Goal: Transaction & Acquisition: Download file/media

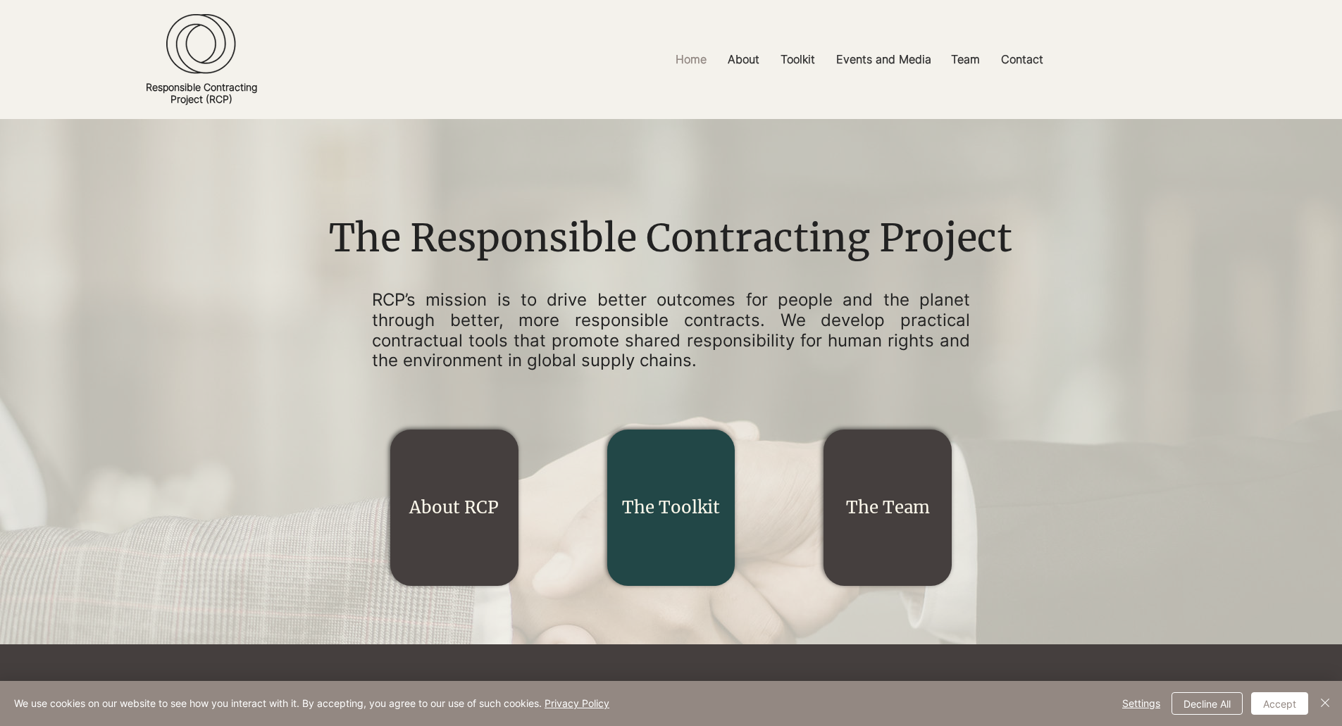
click at [669, 505] on link "The Toolkit" at bounding box center [671, 508] width 98 height 22
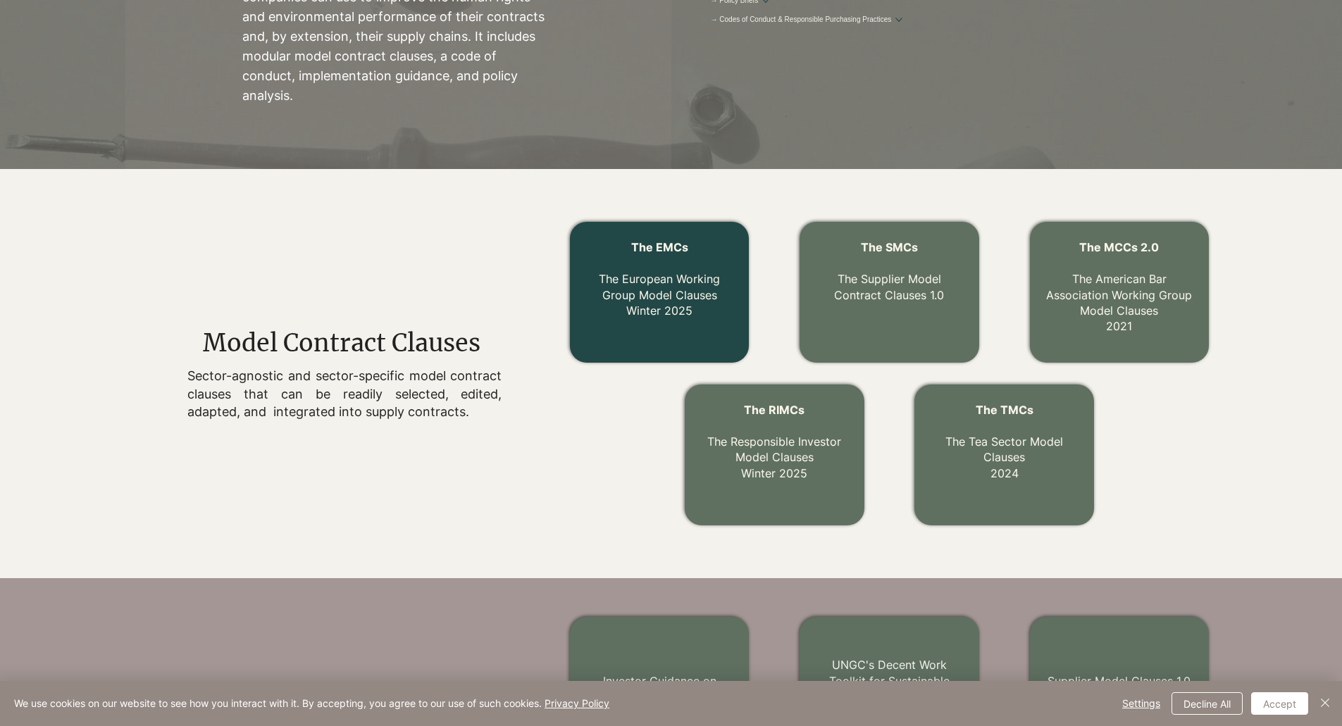
scroll to position [302, 0]
click at [649, 285] on link "The EMCs The European Working Group Model Clauses Winter 2025" at bounding box center [659, 279] width 121 height 78
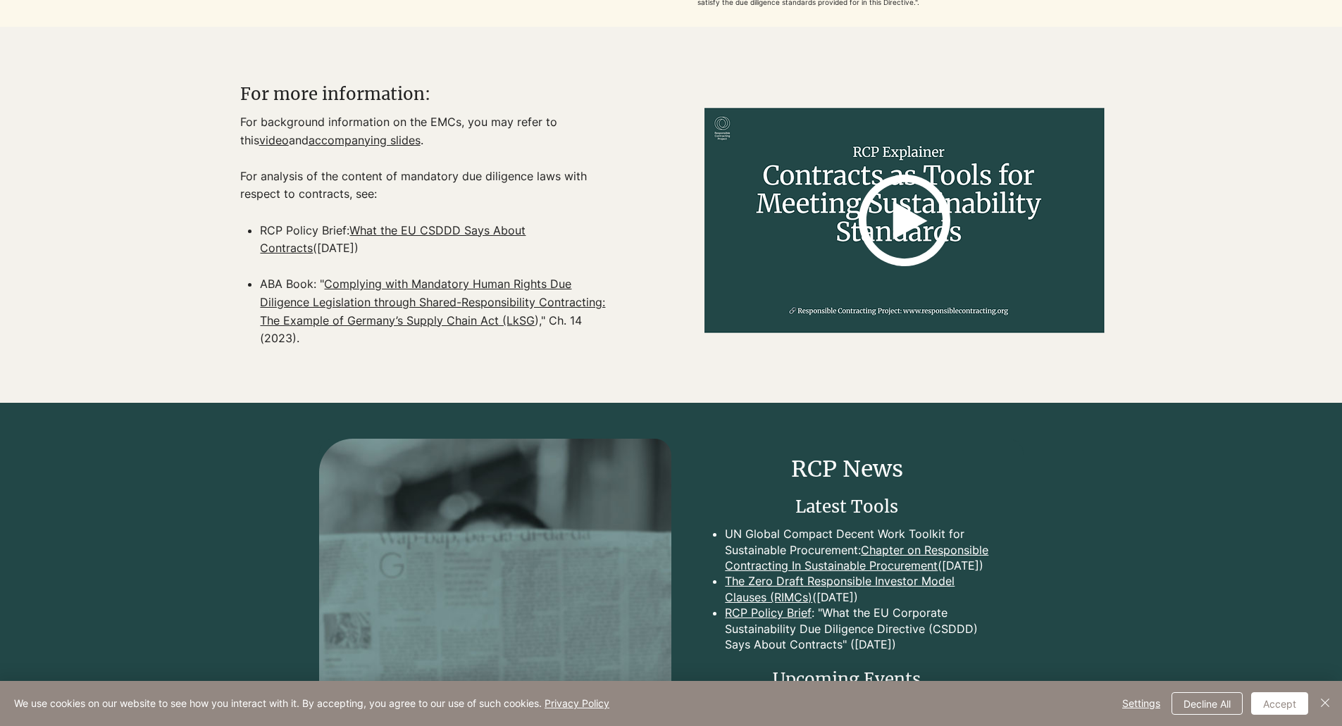
scroll to position [1743, 0]
click at [414, 247] on link "What the EU CSDDD Says About Contracts" at bounding box center [393, 239] width 266 height 32
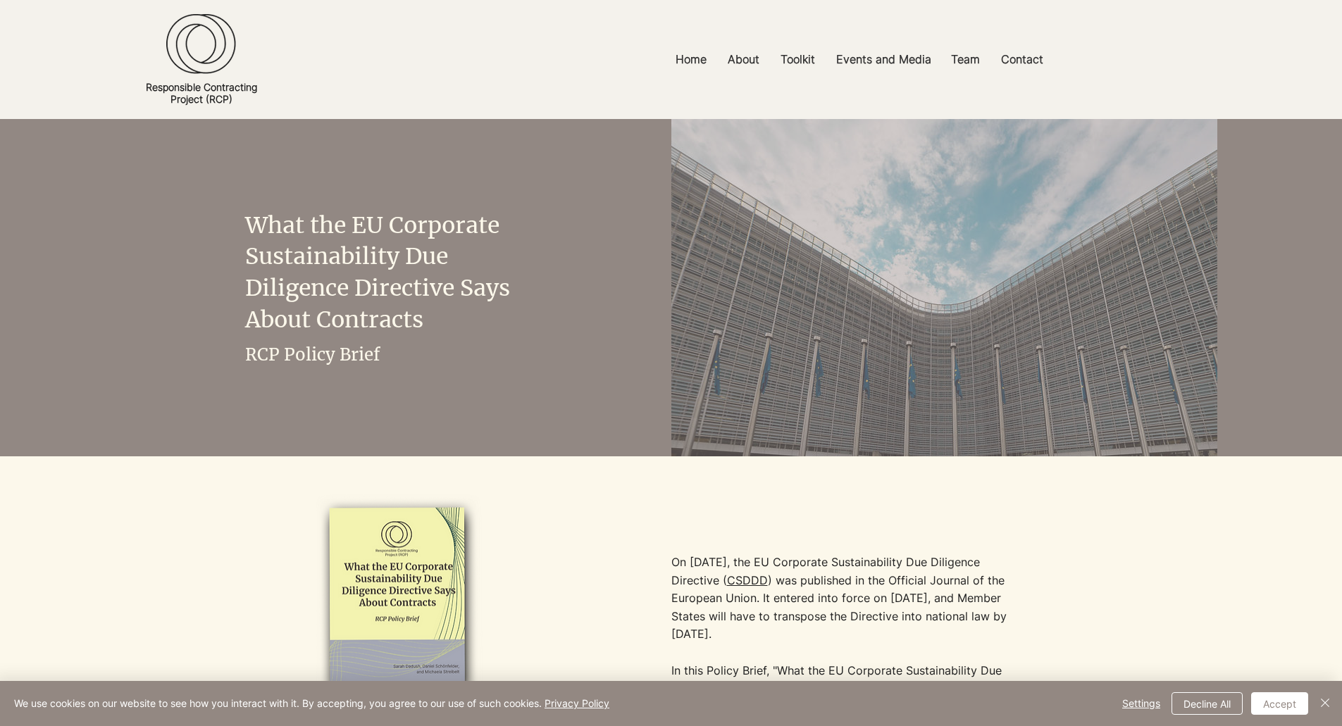
scroll to position [386, 0]
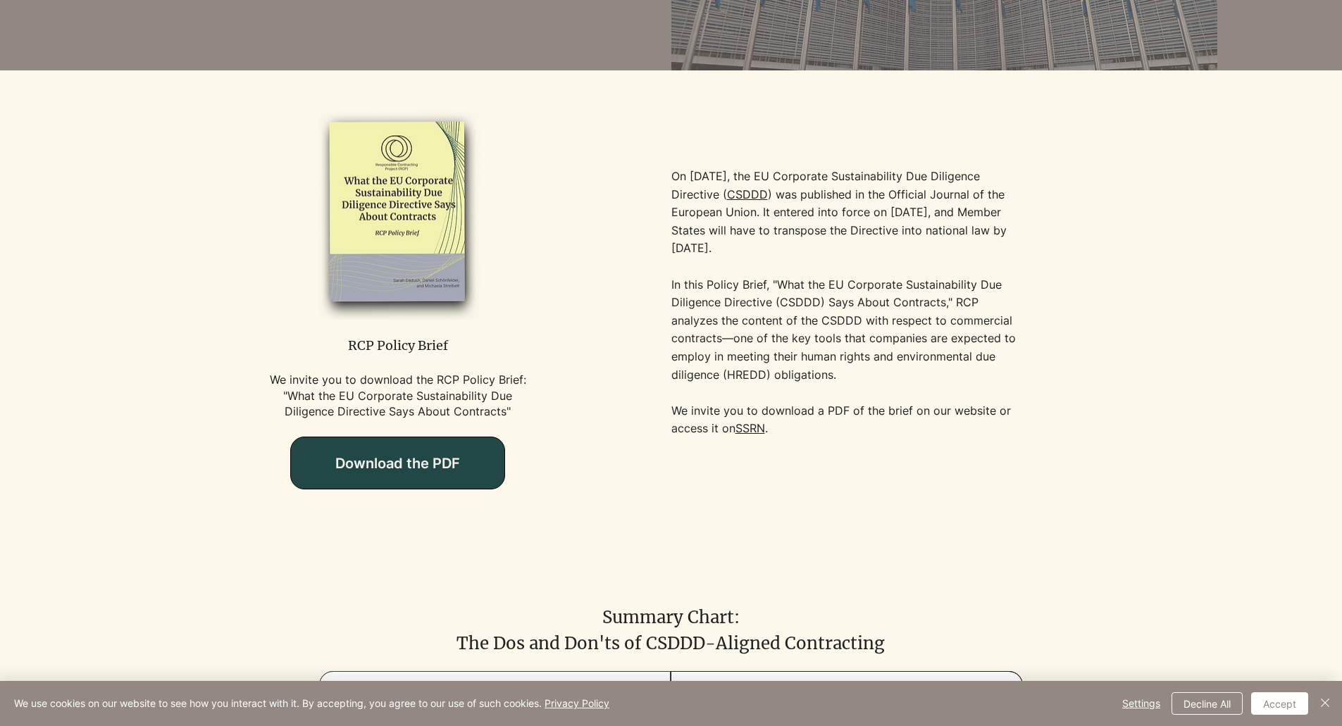
click at [431, 476] on span "Download the PDF" at bounding box center [398, 463] width 214 height 51
